Goal: Task Accomplishment & Management: Complete application form

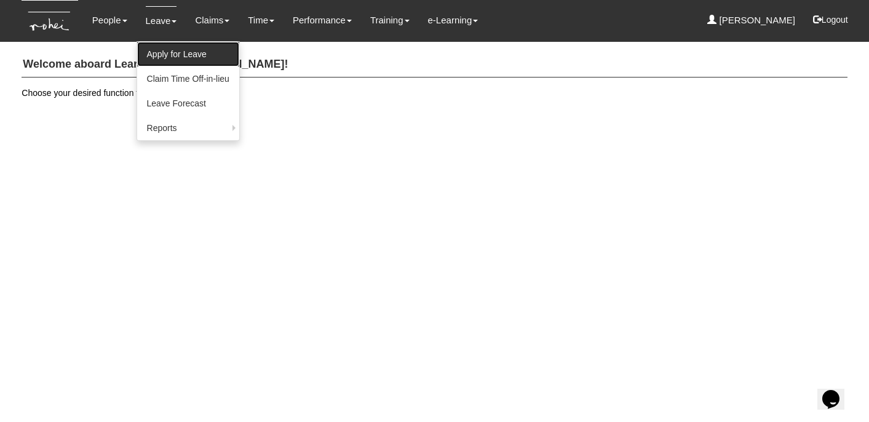
click at [166, 52] on link "Apply for Leave" at bounding box center [188, 54] width 102 height 25
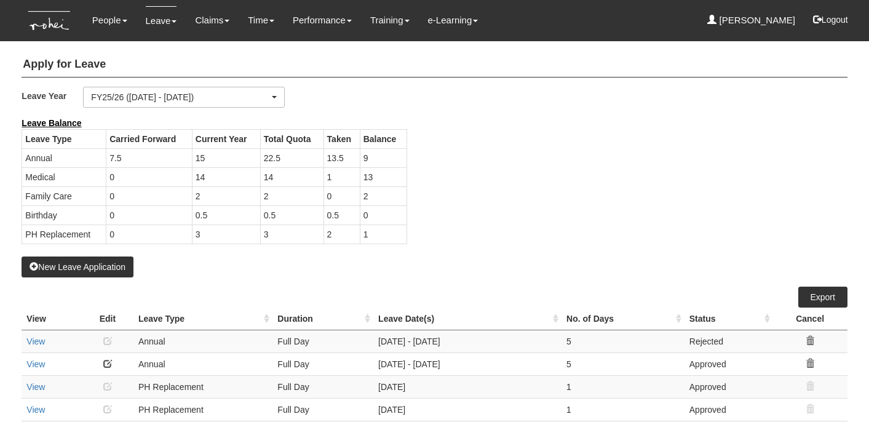
select select "50"
drag, startPoint x: 364, startPoint y: 197, endPoint x: 374, endPoint y: 197, distance: 9.8
click at [374, 197] on td "2" at bounding box center [383, 195] width 47 height 19
drag, startPoint x: 362, startPoint y: 234, endPoint x: 373, endPoint y: 234, distance: 11.1
click at [373, 234] on td "1" at bounding box center [383, 234] width 47 height 19
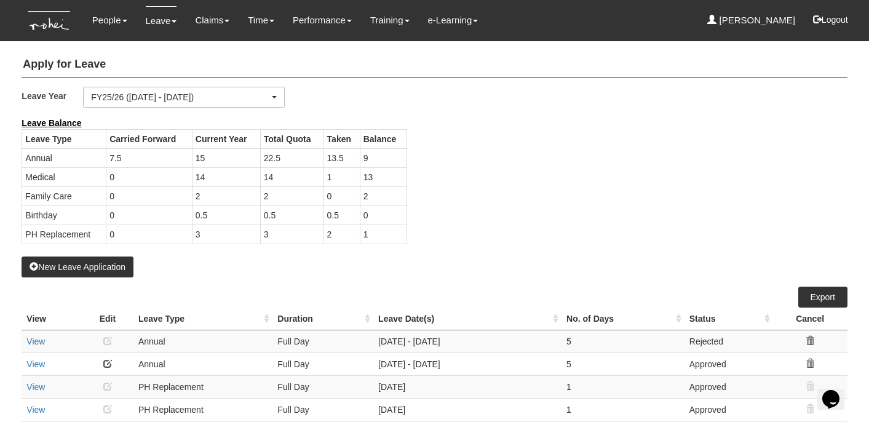
click at [373, 234] on td "1" at bounding box center [383, 234] width 47 height 19
drag, startPoint x: 362, startPoint y: 156, endPoint x: 369, endPoint y: 158, distance: 6.4
click at [369, 158] on td "9" at bounding box center [383, 157] width 47 height 19
click at [369, 236] on td "1" at bounding box center [383, 234] width 47 height 19
click at [420, 222] on div "Leave Balance Leave Type Carried Forward Current Year Total Quota Taken Balance…" at bounding box center [425, 187] width 826 height 140
